Goal: Navigation & Orientation: Find specific page/section

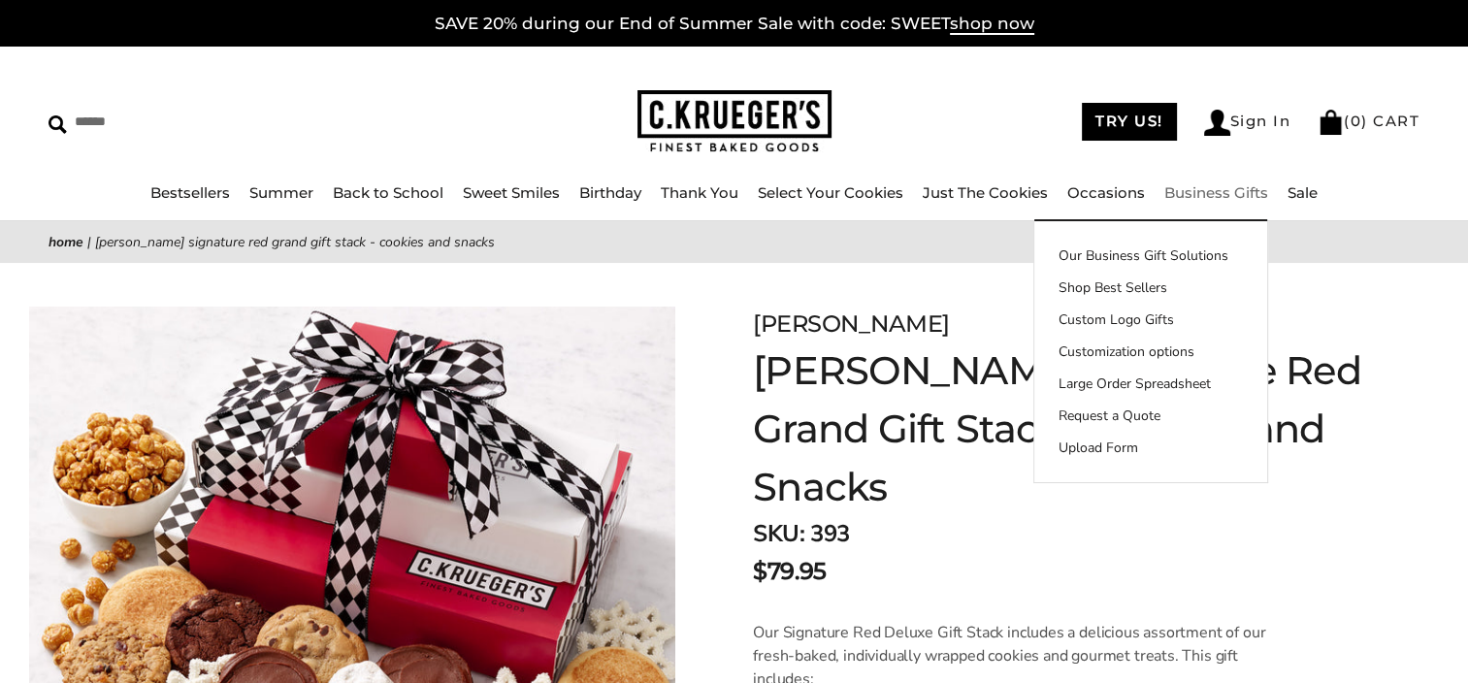
click at [1207, 186] on link "Business Gifts" at bounding box center [1216, 192] width 104 height 18
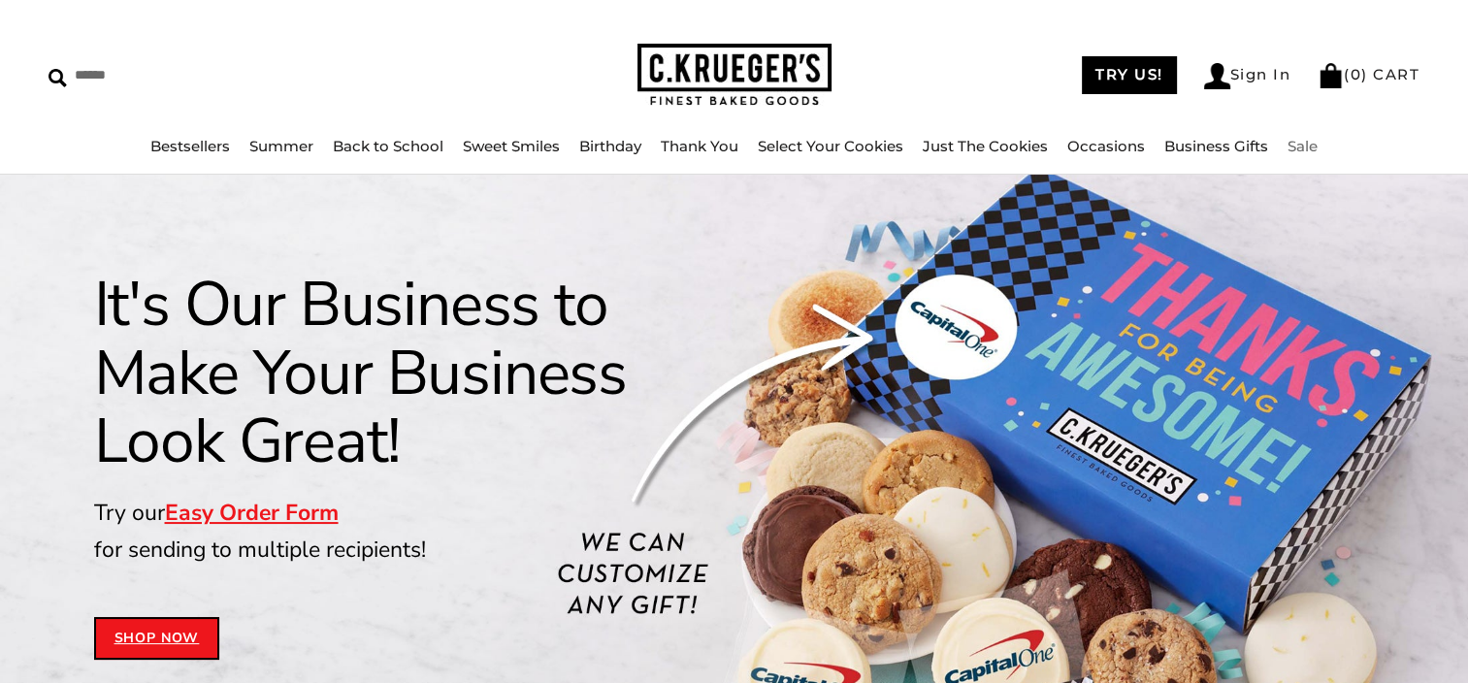
click at [1313, 147] on link "Sale" at bounding box center [1303, 146] width 30 height 18
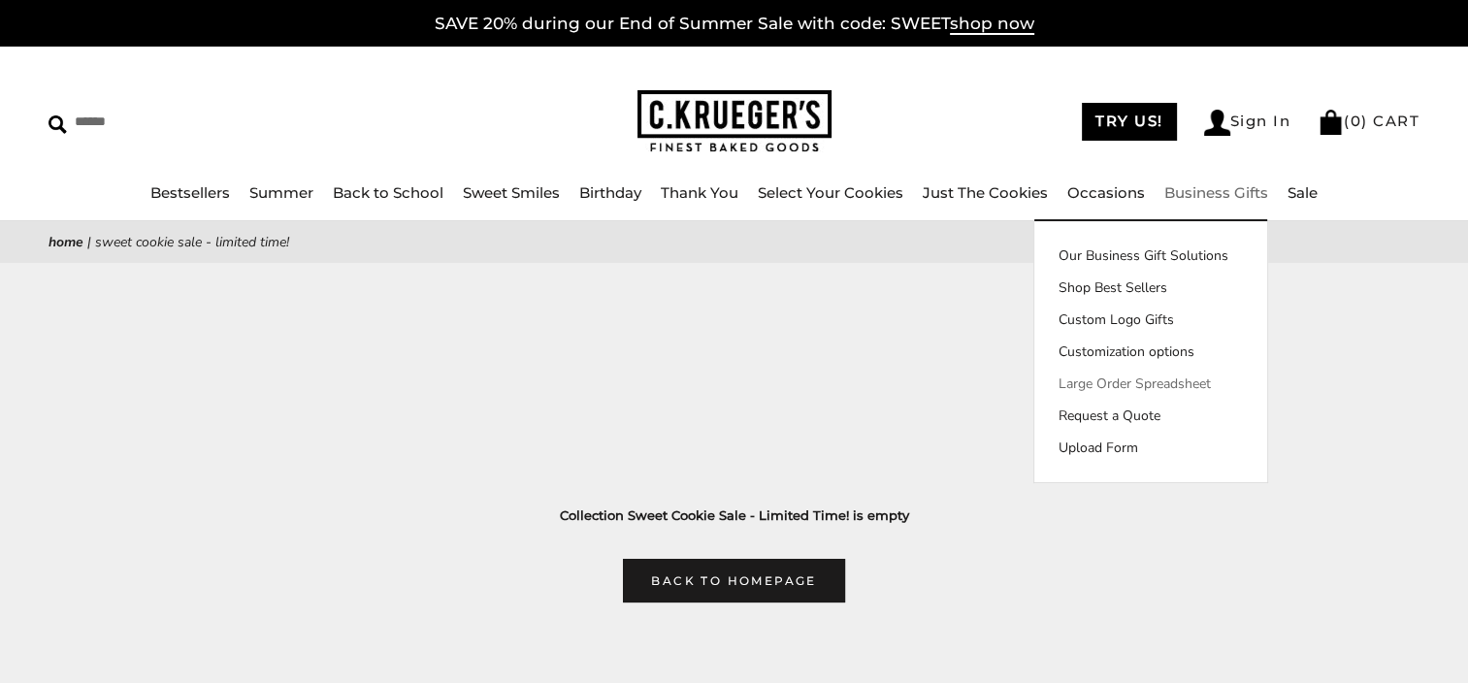
click at [1127, 387] on link "Large Order Spreadsheet" at bounding box center [1150, 384] width 233 height 20
click at [1141, 285] on link "Shop Best Sellers" at bounding box center [1150, 288] width 233 height 20
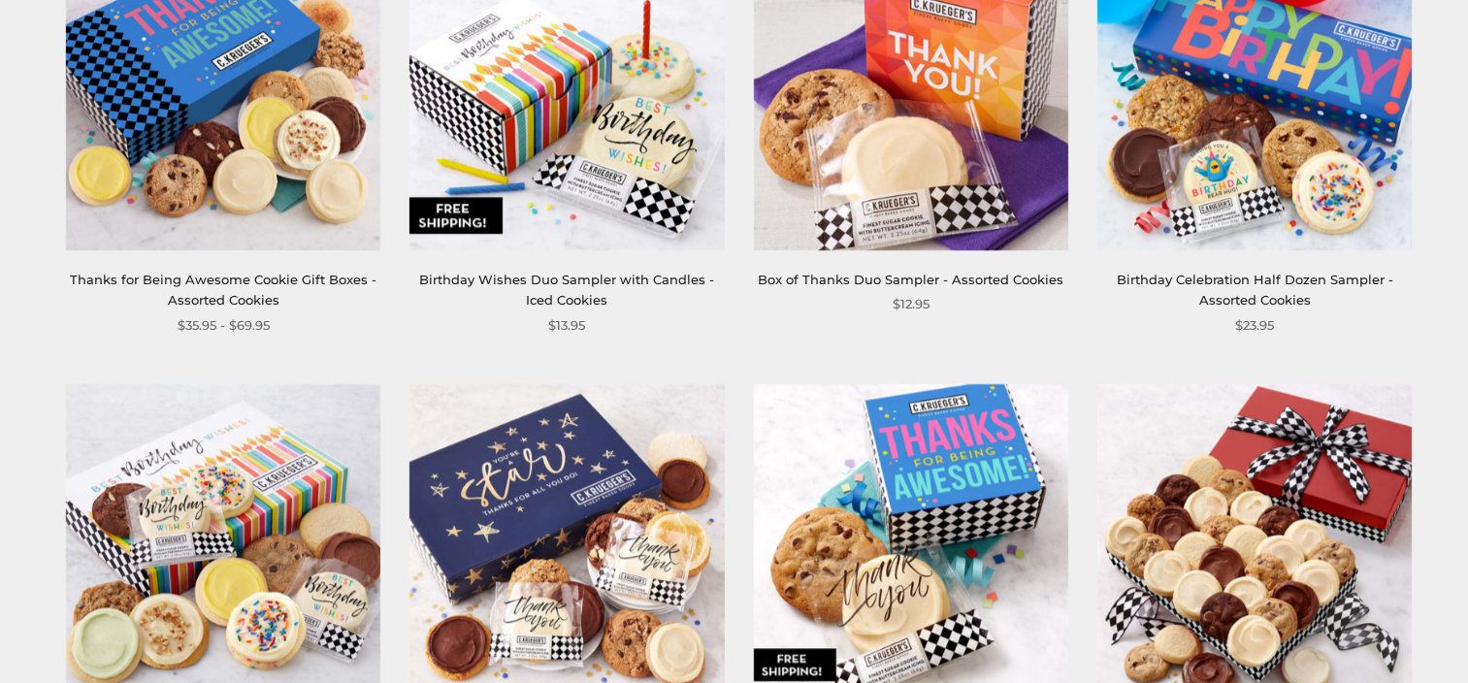
scroll to position [970, 0]
